Goal: Book appointment/travel/reservation

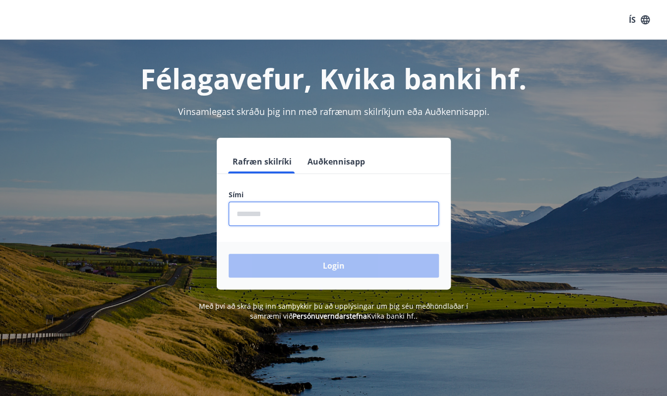
click at [291, 214] on input "phone" at bounding box center [334, 214] width 210 height 24
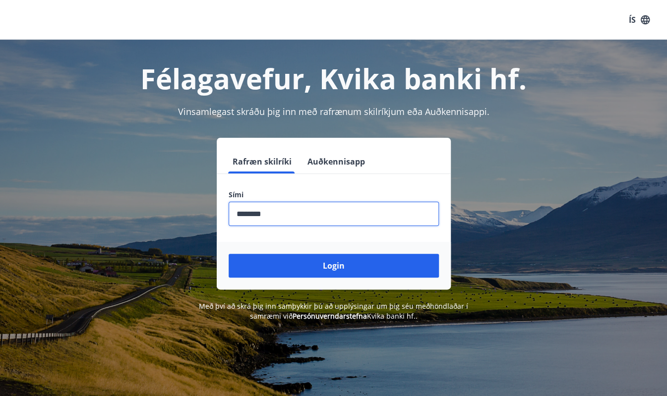
type input "********"
click at [229, 254] on button "Login" at bounding box center [334, 266] width 210 height 24
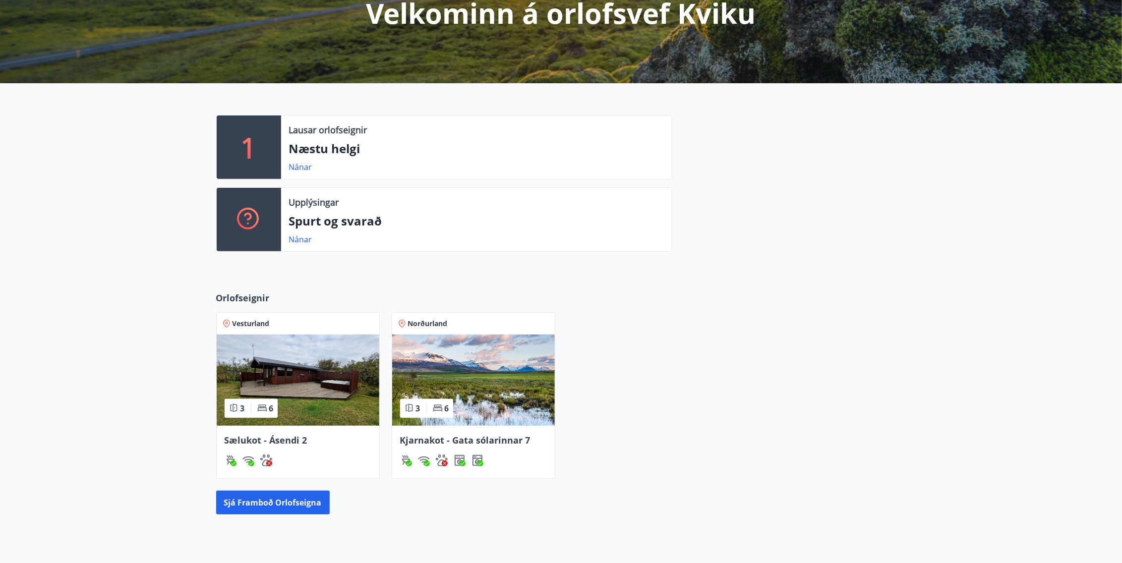
scroll to position [149, 0]
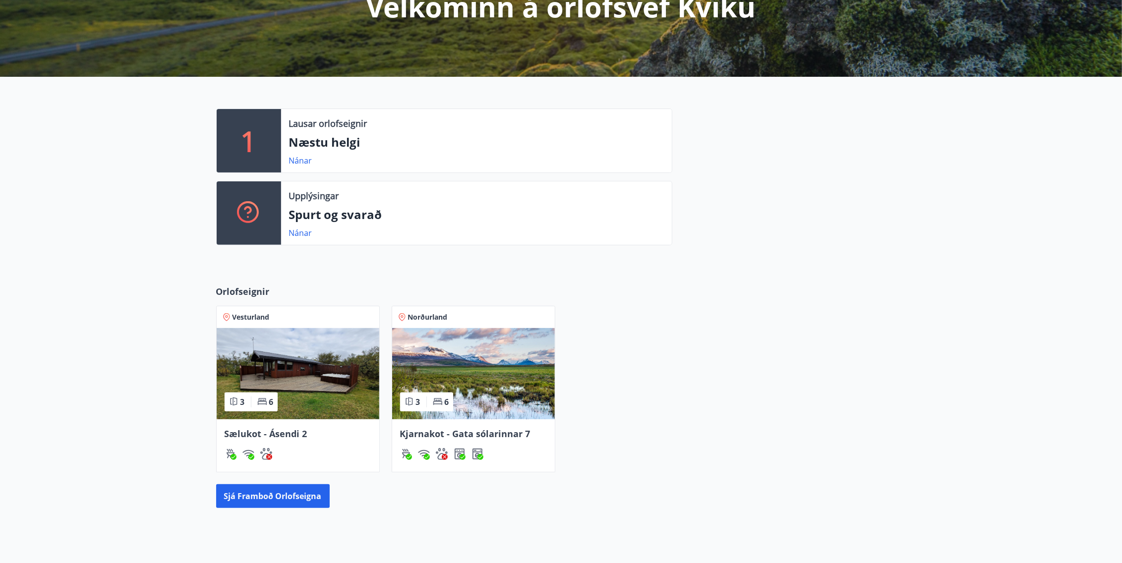
click at [473, 364] on img at bounding box center [473, 373] width 163 height 91
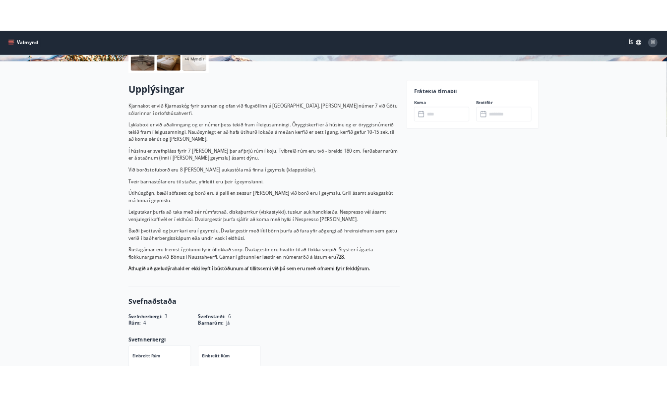
scroll to position [248, 0]
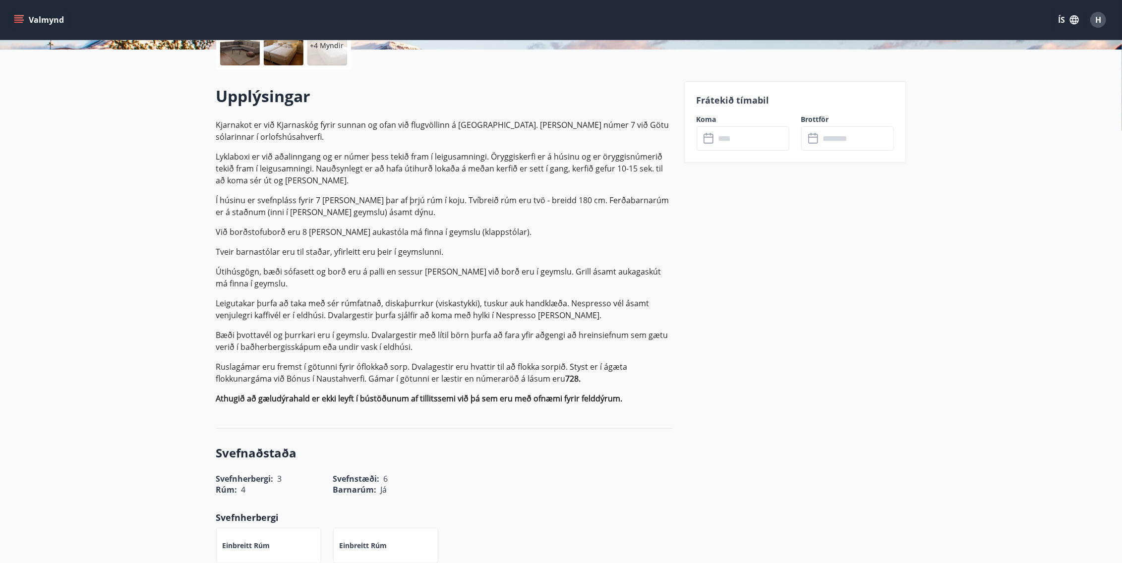
click at [674, 138] on input "text" at bounding box center [752, 138] width 74 height 24
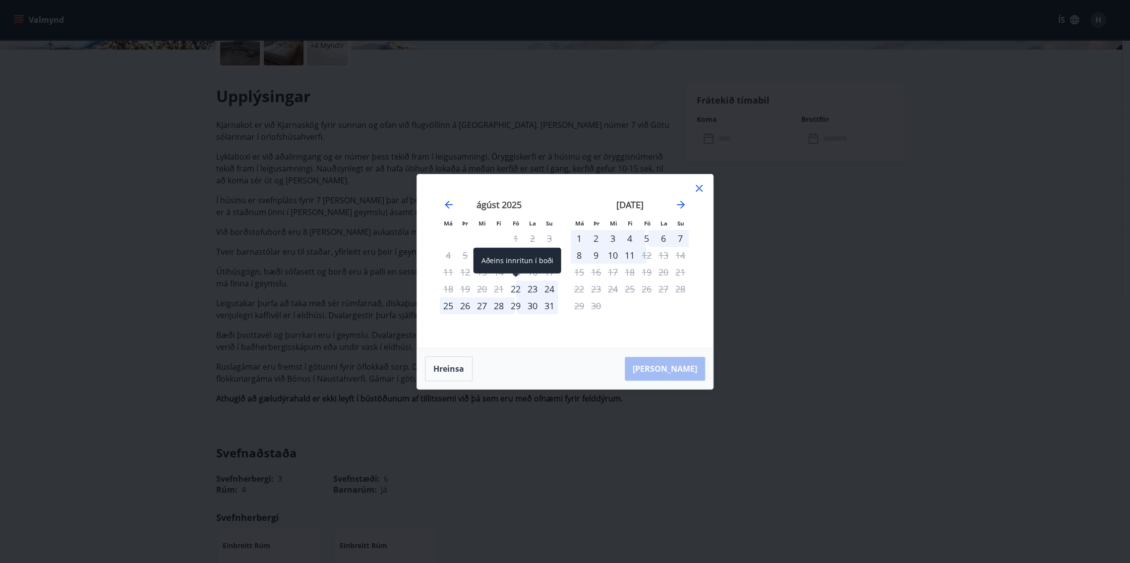
click at [517, 287] on div "22" at bounding box center [515, 289] width 17 height 17
click at [447, 308] on div "25" at bounding box center [448, 305] width 17 height 17
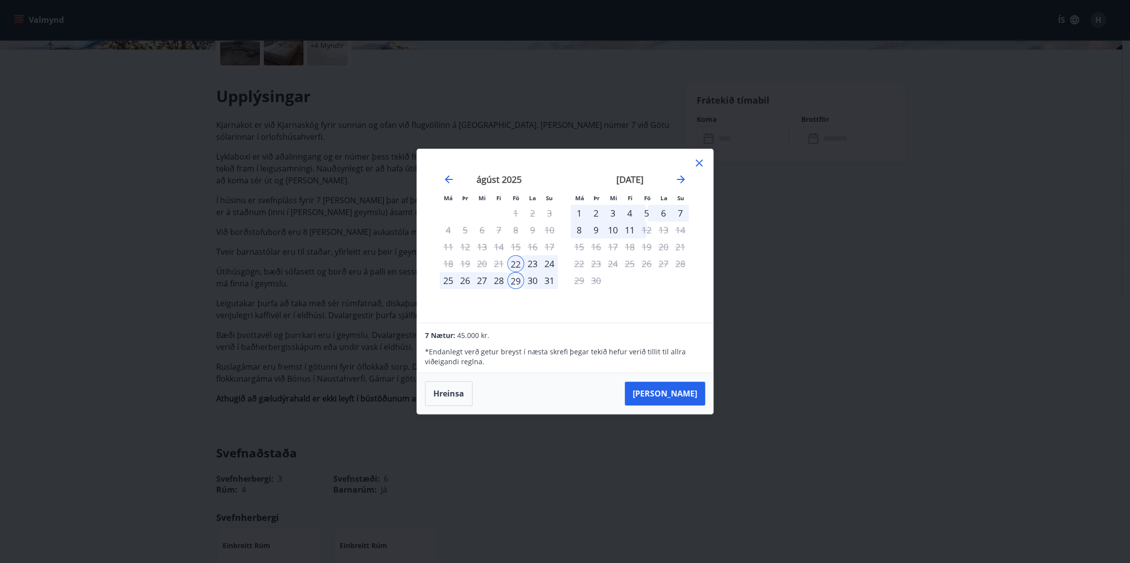
click at [566, 351] on p "* Endanlegt verð getur breyst í næsta skrefi þegar tekið hefur [PERSON_NAME] ti…" at bounding box center [565, 357] width 280 height 20
click at [674, 167] on icon at bounding box center [699, 163] width 12 height 12
